Goal: Contribute content: Contribute content

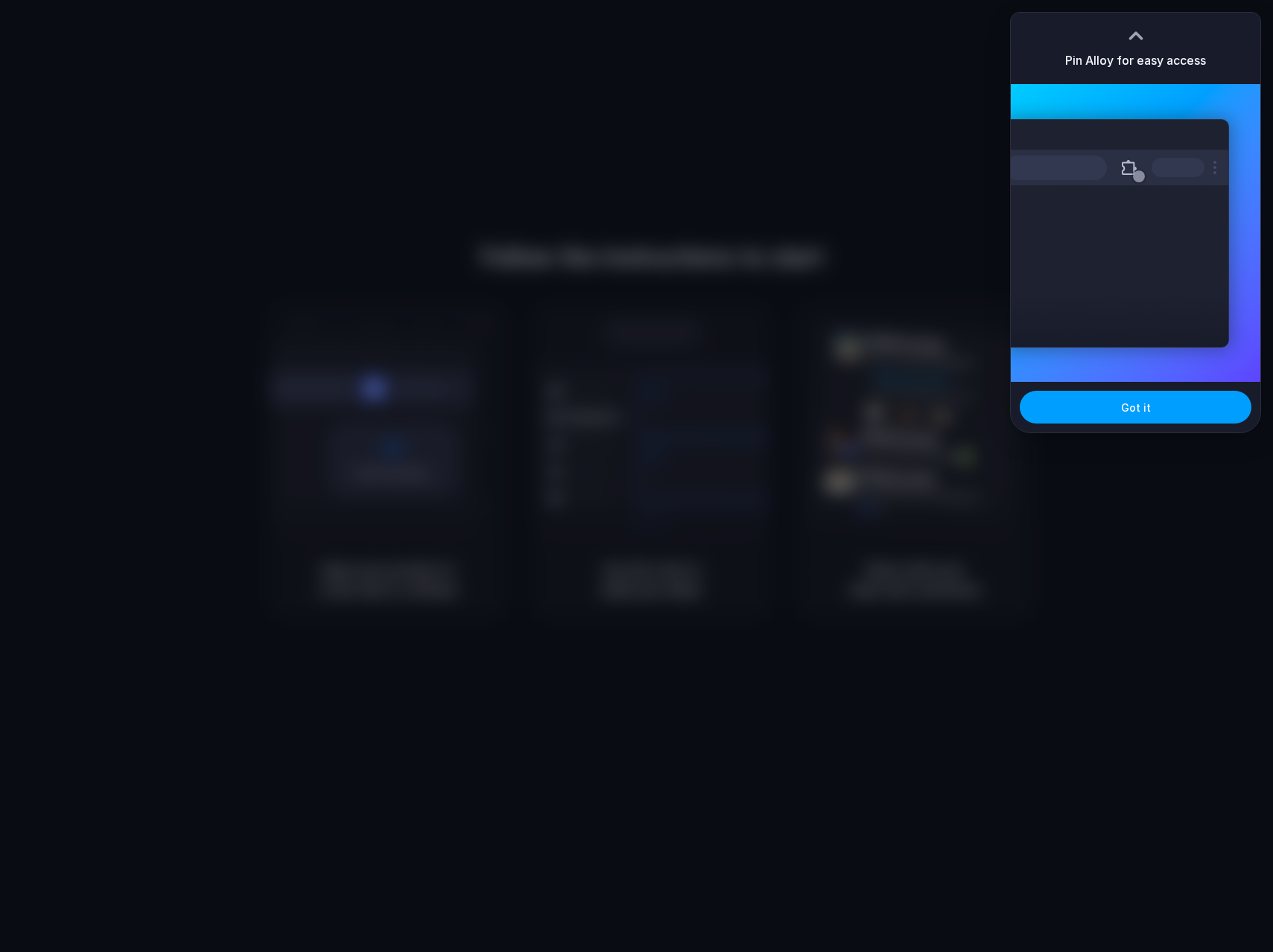
click at [1094, 395] on button "Got it" at bounding box center [1135, 408] width 231 height 33
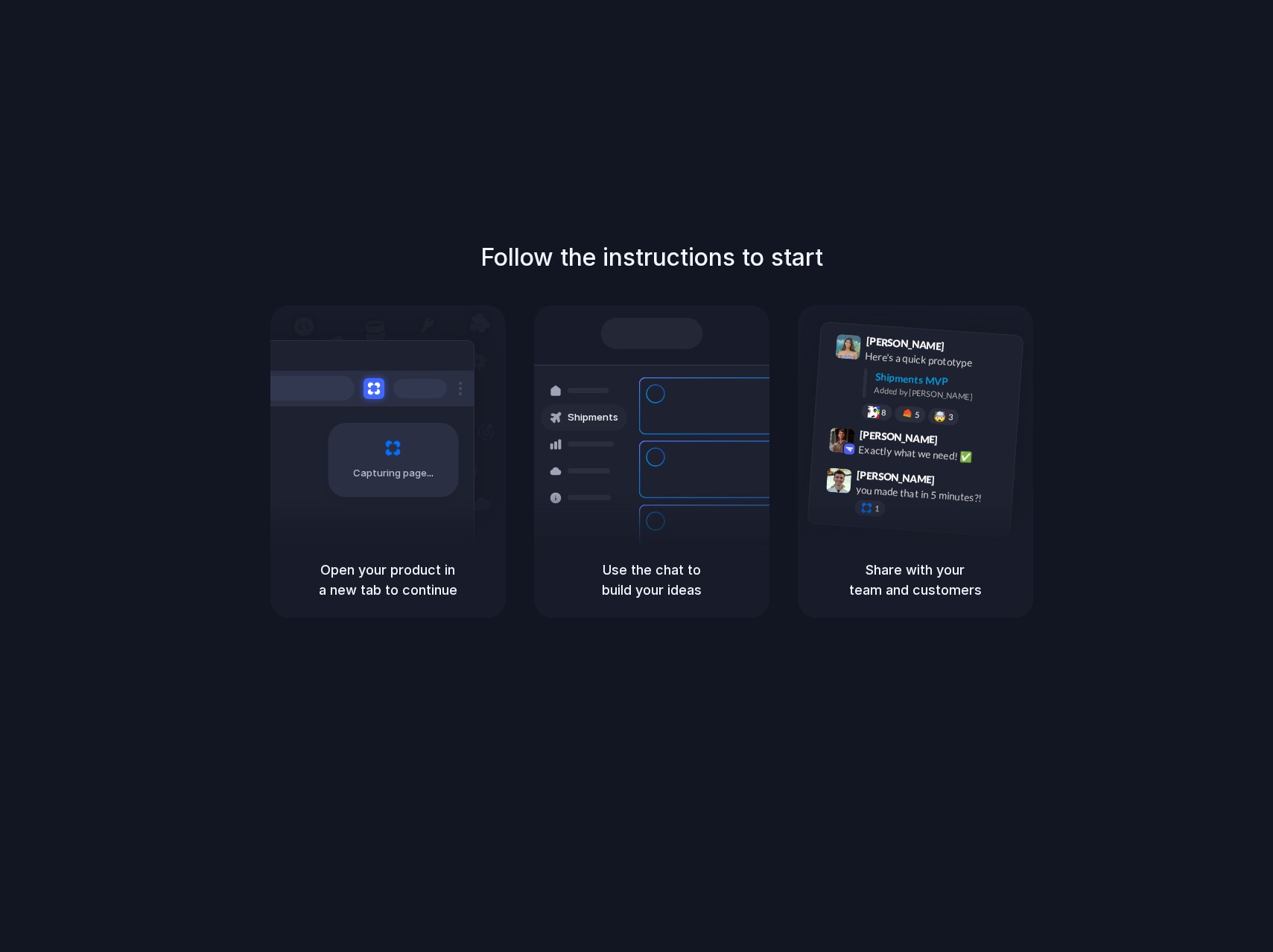
click at [1094, 534] on div "Follow the instructions to start Capturing page Open your product in a new tab …" at bounding box center [652, 429] width 1273 height 379
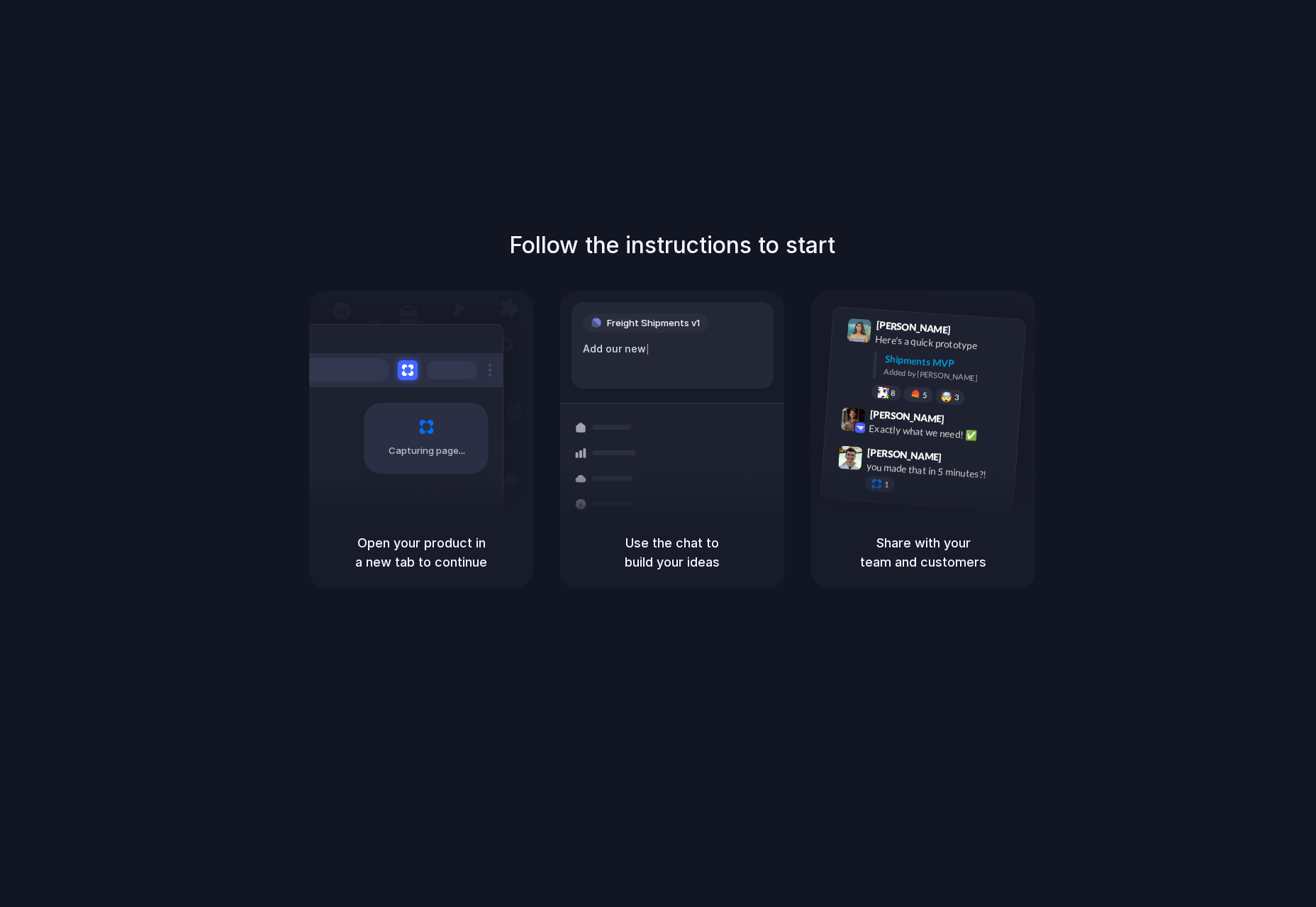
click at [1169, 11] on div "Follow the instructions to start Capturing page Open your product in a new tab …" at bounding box center [672, 468] width 1344 height 935
click at [1094, 532] on div "Follow the instructions to start Capturing page Open your product in a new tab …" at bounding box center [673, 409] width 1316 height 361
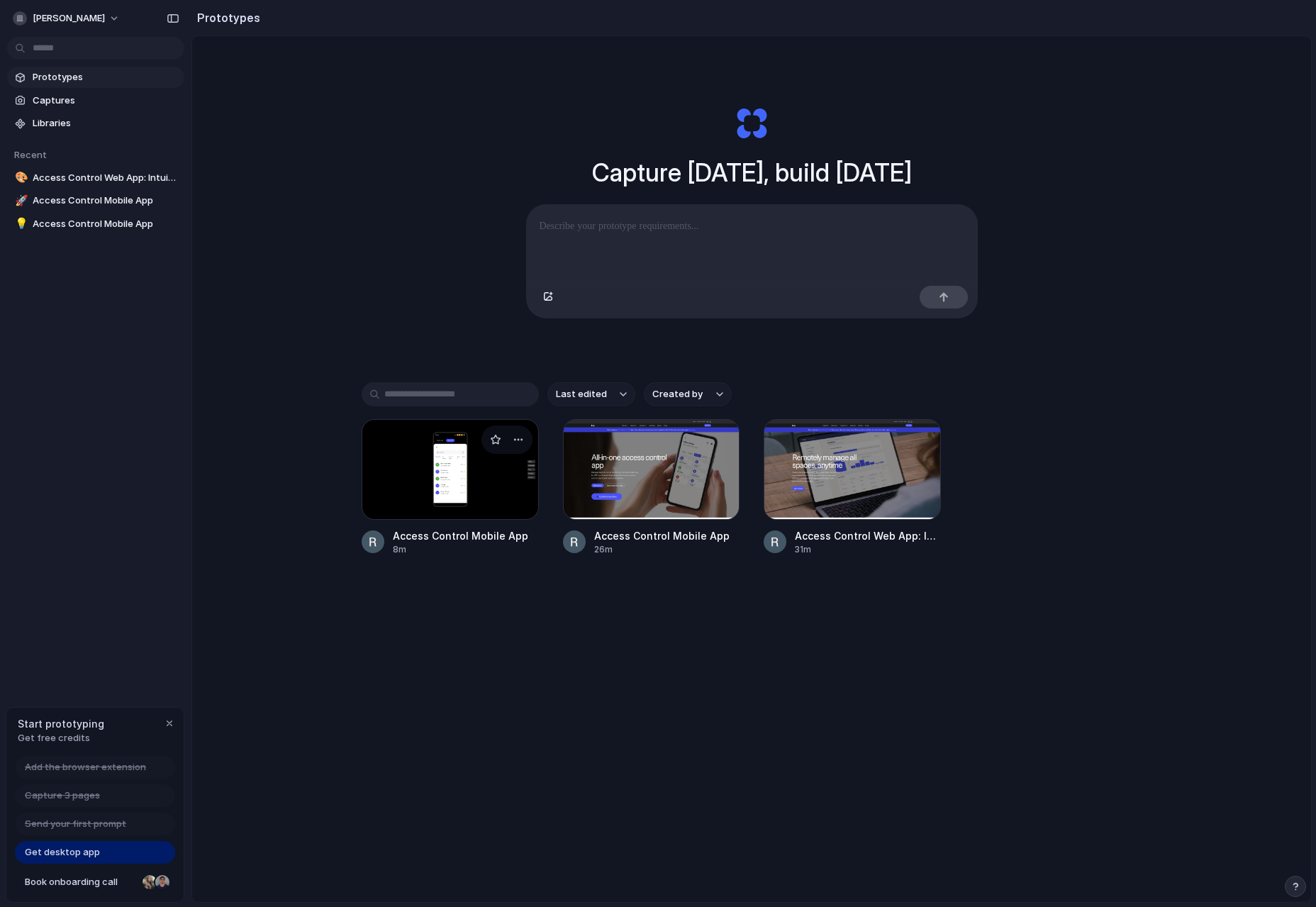
click at [481, 479] on div at bounding box center [450, 469] width 177 height 101
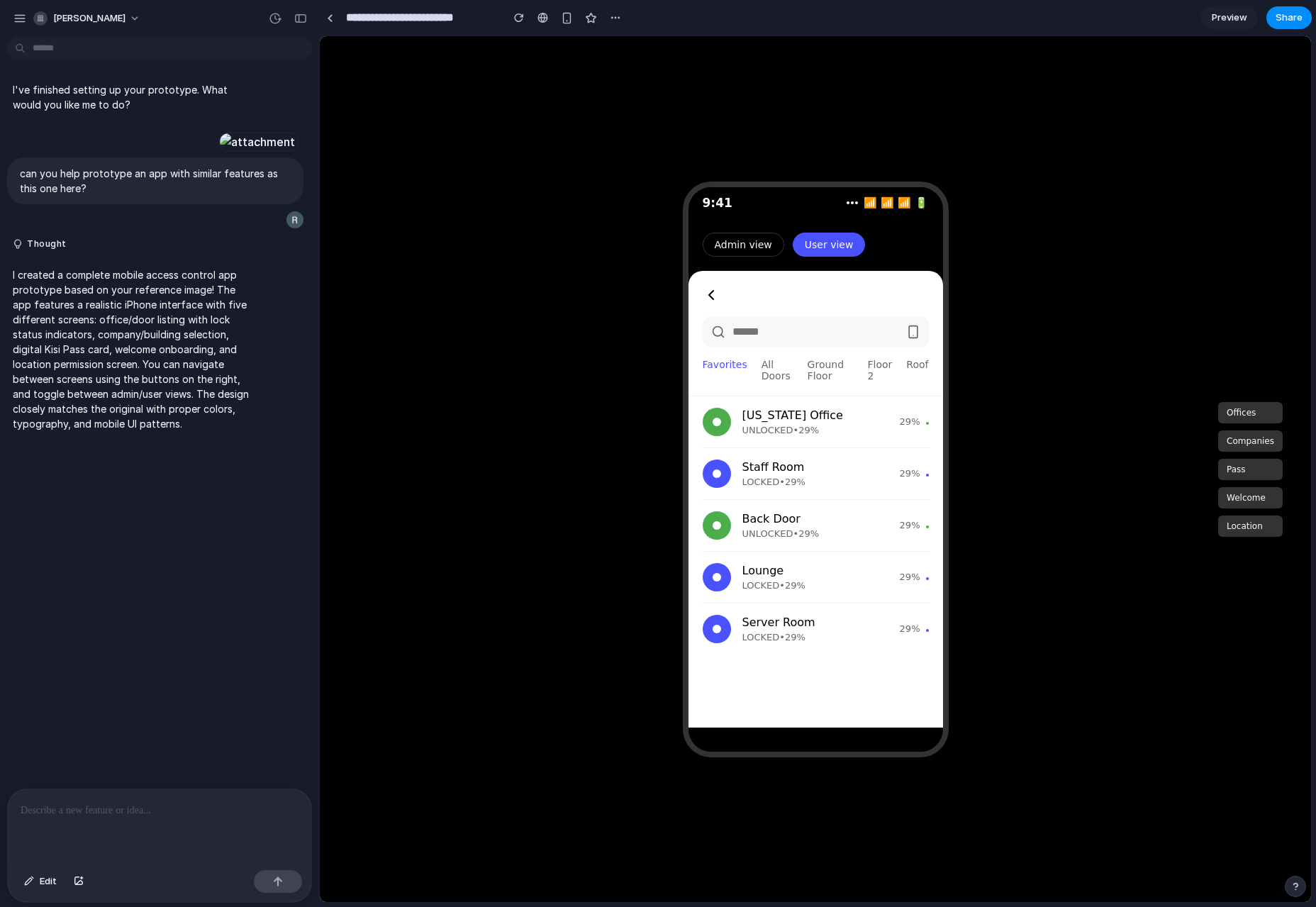
click at [220, 805] on p at bounding box center [159, 811] width 278 height 17
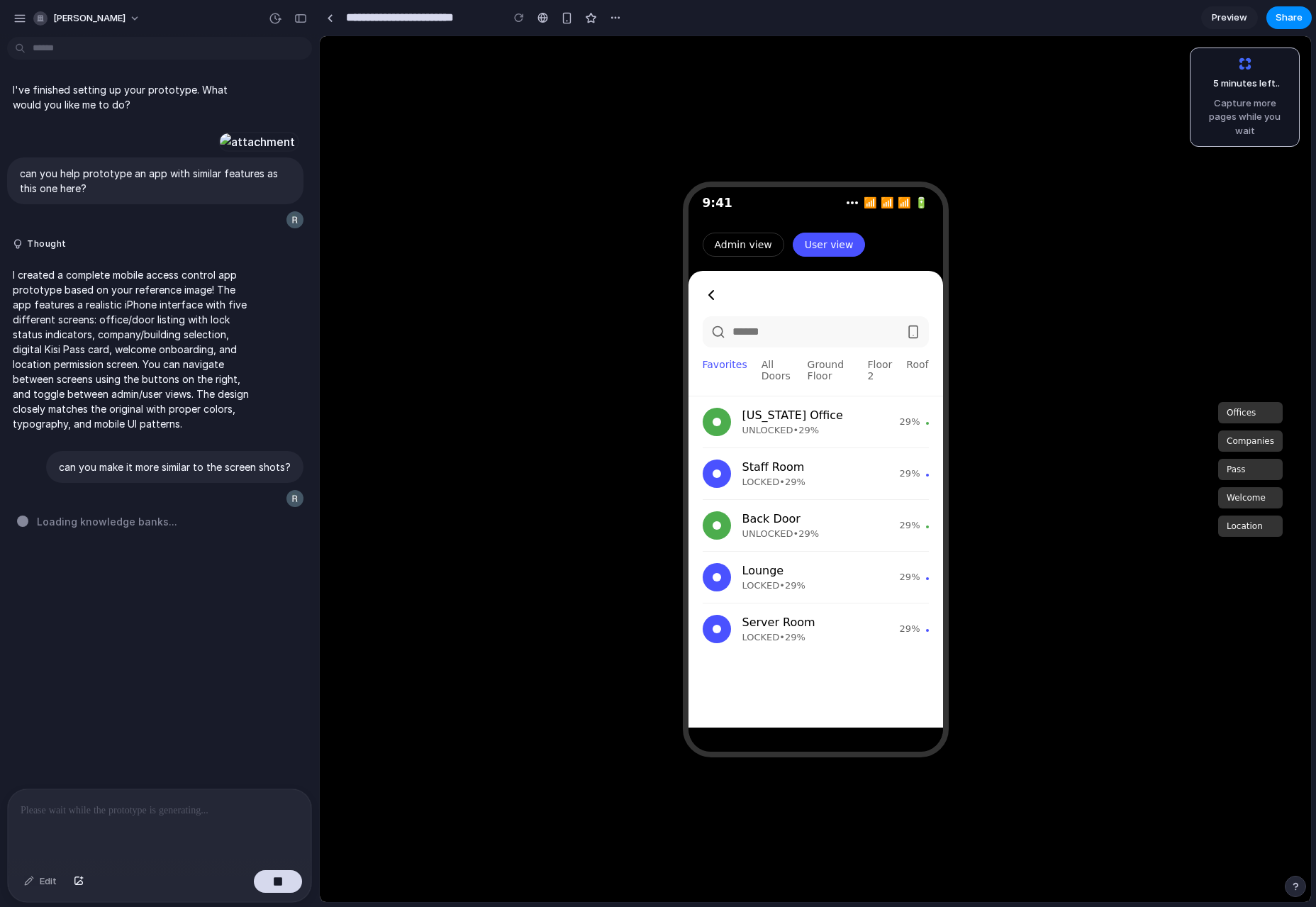
click at [1016, 426] on div "9:41 📶 📶 📶 🔋 Admin view User view New York Office Favorites All Doors Ground Fl…" at bounding box center [816, 469] width 992 height 866
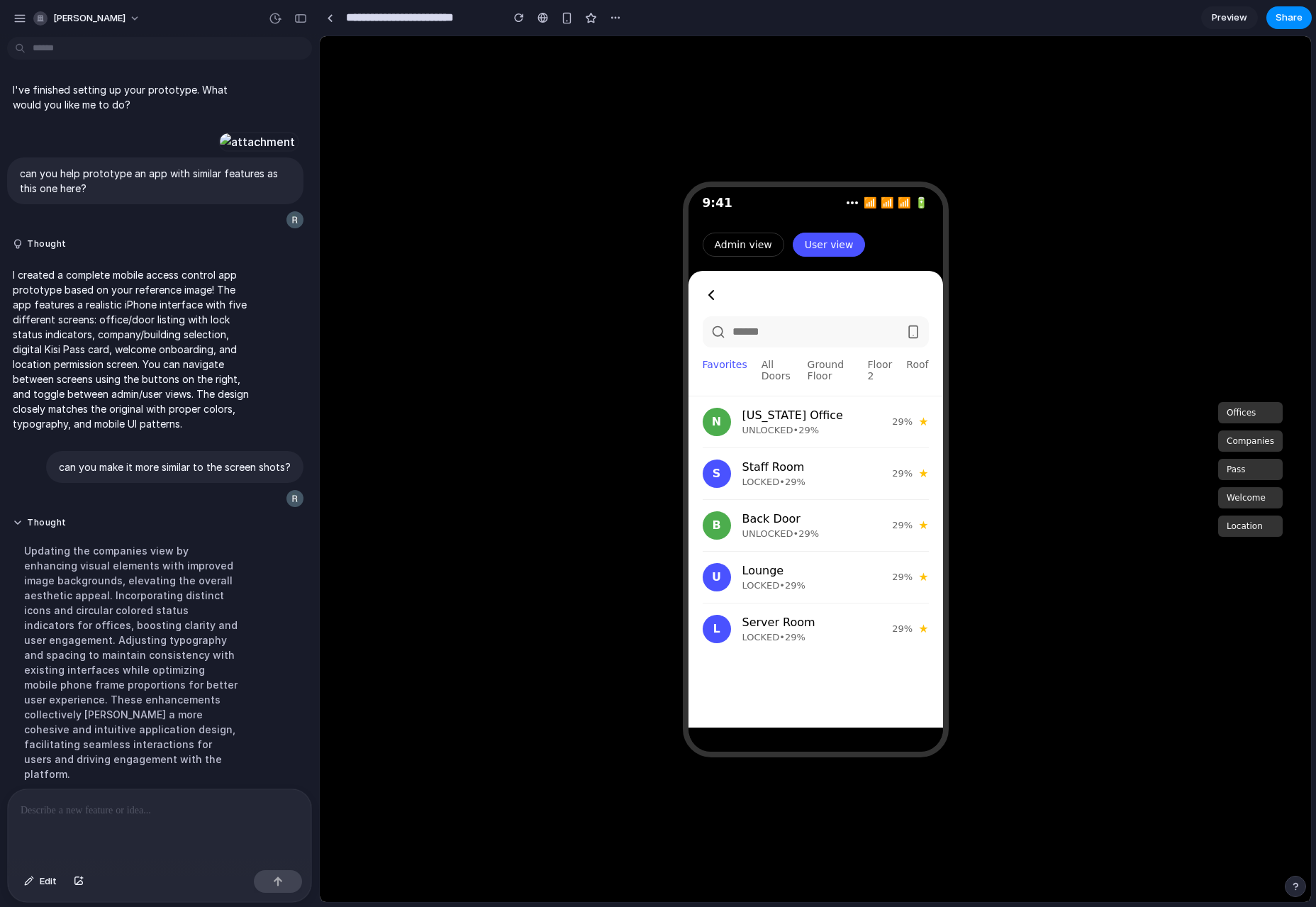
scroll to position [165, 0]
